Goal: Transaction & Acquisition: Register for event/course

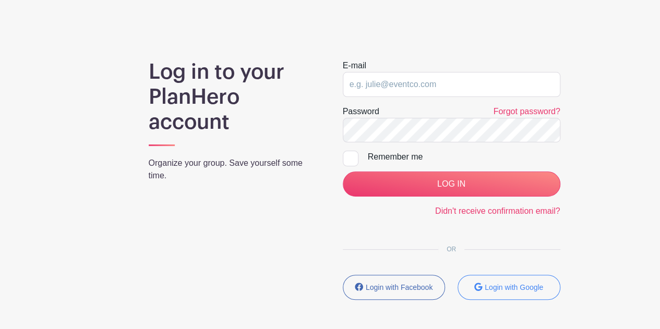
scroll to position [92, 0]
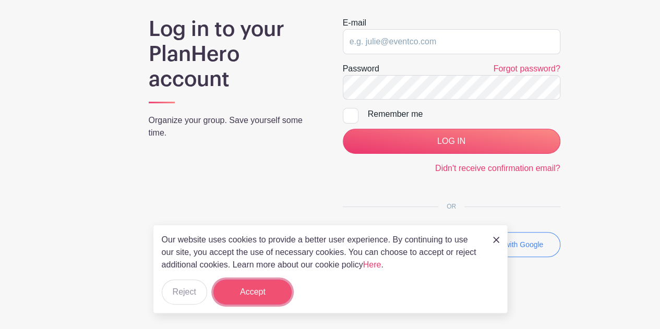
click at [251, 299] on button "Accept" at bounding box center [252, 292] width 78 height 25
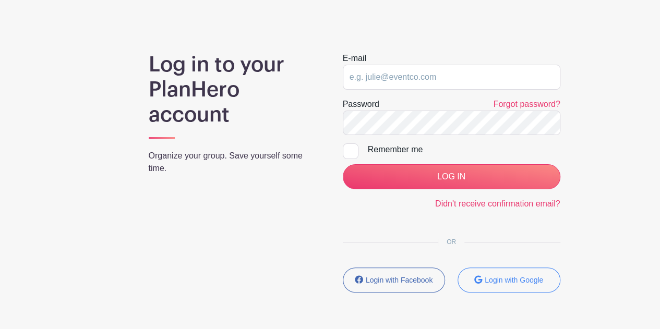
scroll to position [40, 0]
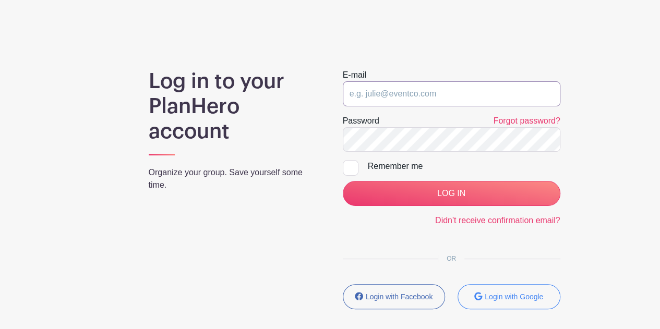
click at [410, 95] on input "email" at bounding box center [452, 93] width 218 height 25
type input "[EMAIL_ADDRESS][DOMAIN_NAME]"
click at [343, 181] on input "LOG IN" at bounding box center [452, 193] width 218 height 25
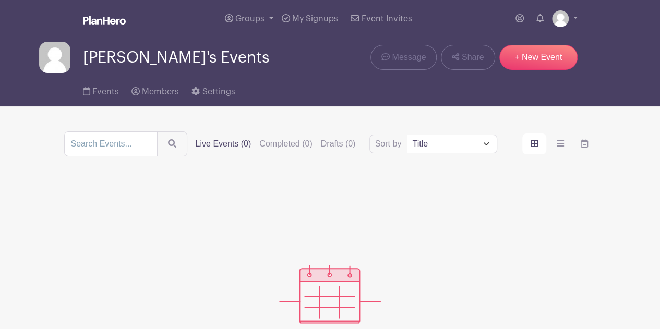
click at [108, 58] on span "[PERSON_NAME]'s Events" at bounding box center [176, 57] width 186 height 17
click at [102, 23] on img at bounding box center [104, 20] width 43 height 8
click at [259, 18] on span "Groups" at bounding box center [249, 19] width 29 height 8
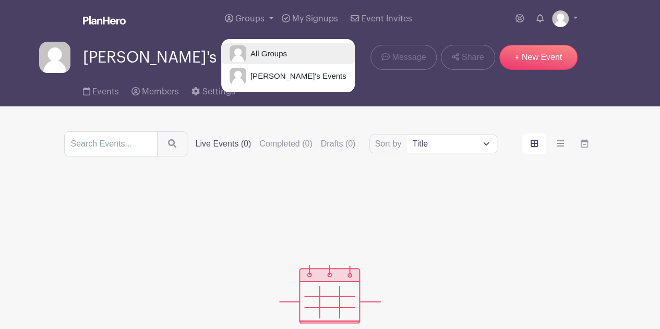
click at [269, 47] on link "All Groups" at bounding box center [288, 53] width 134 height 21
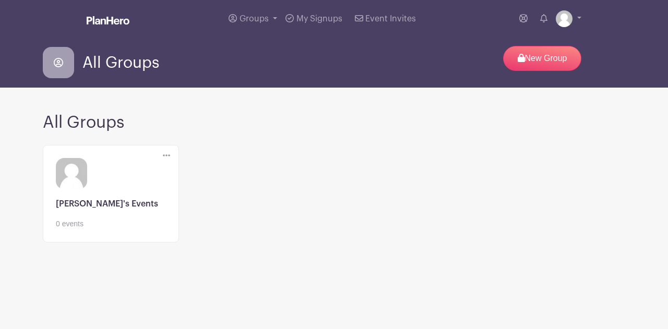
click at [96, 230] on link at bounding box center [111, 230] width 110 height 0
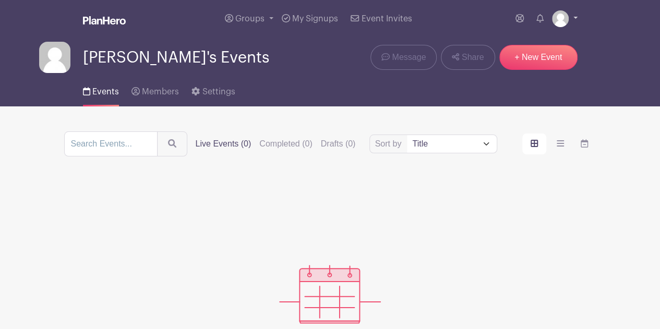
click at [564, 21] on img at bounding box center [560, 18] width 17 height 17
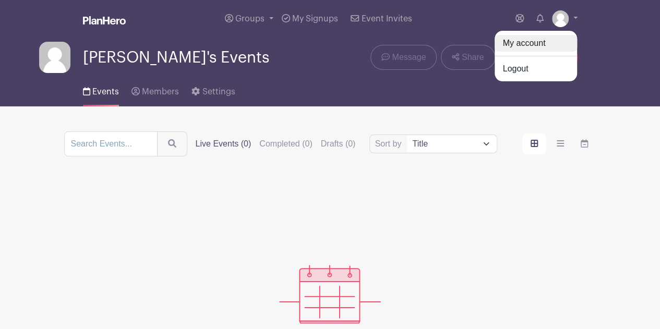
click at [537, 39] on link "My account" at bounding box center [536, 43] width 82 height 17
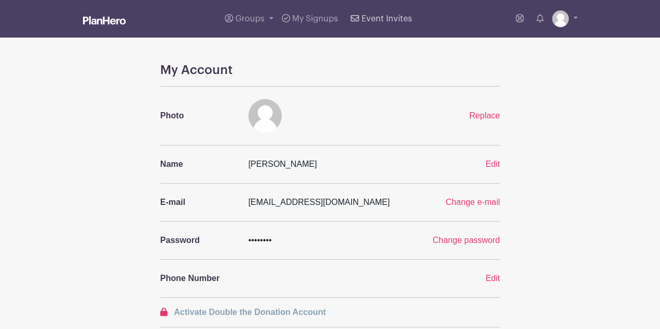
click at [392, 15] on span "Event Invites" at bounding box center [386, 19] width 51 height 8
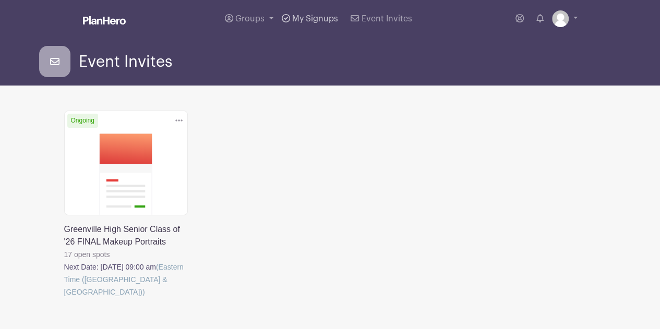
click at [315, 21] on span "My Signups" at bounding box center [315, 19] width 46 height 8
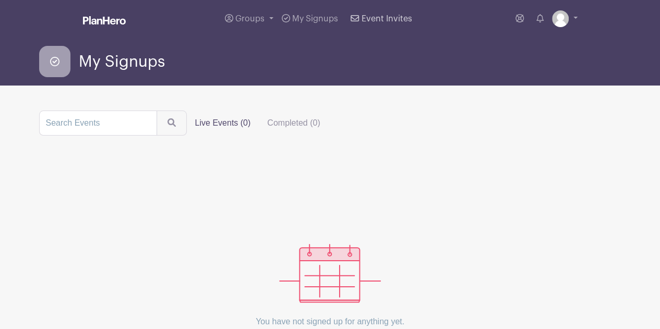
click at [375, 17] on span "Event Invites" at bounding box center [386, 19] width 51 height 8
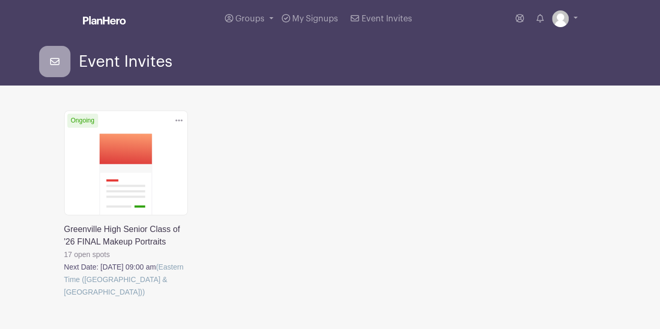
click at [64, 298] on link at bounding box center [64, 298] width 0 height 0
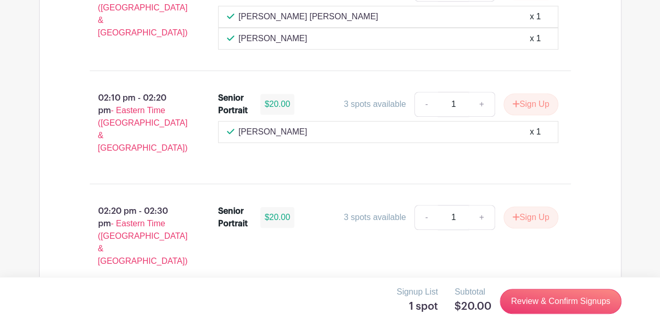
scroll to position [4421, 0]
click at [375, 211] on div "3 spots available" at bounding box center [375, 217] width 62 height 13
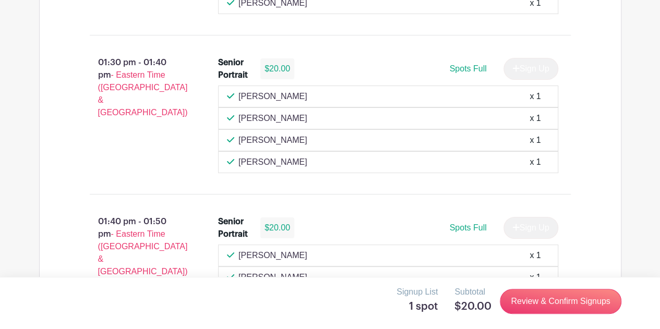
scroll to position [3877, 0]
